Goal: Task Accomplishment & Management: Manage account settings

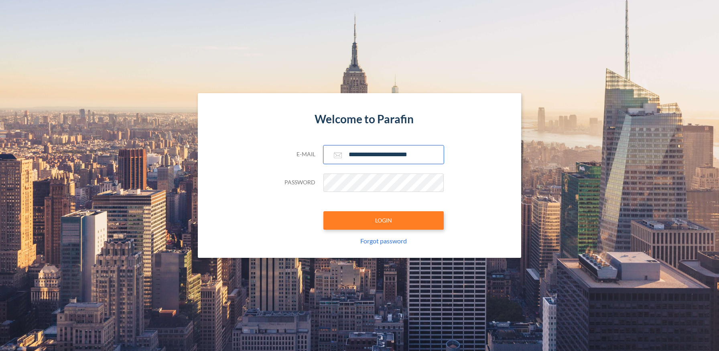
type input "**********"
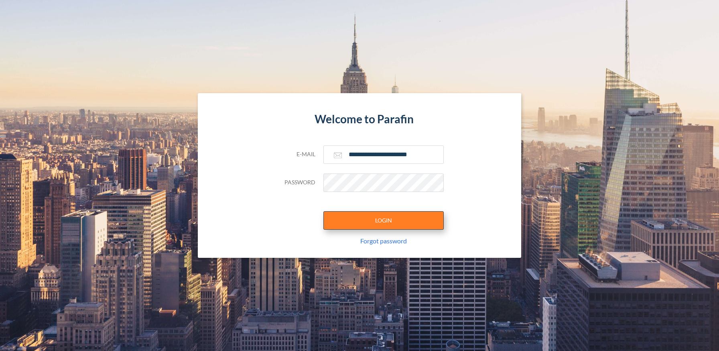
click at [383, 220] on button "LOGIN" at bounding box center [383, 220] width 120 height 18
